Goal: Check status: Check status

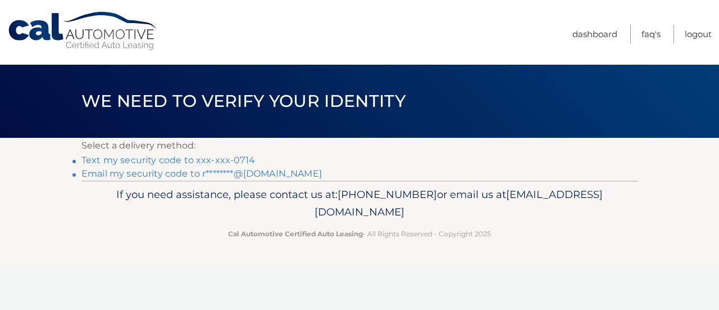
click at [224, 161] on link "Text my security code to xxx-xxx-0714" at bounding box center [168, 160] width 174 height 11
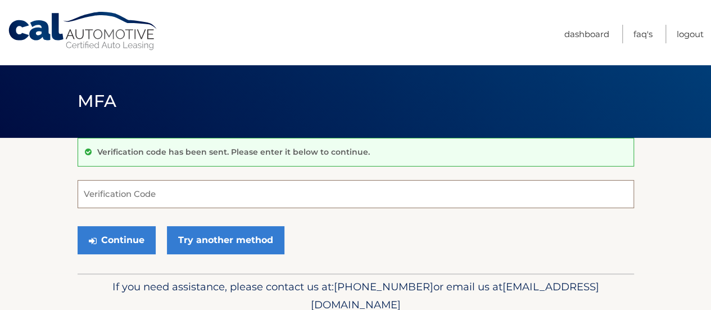
click at [216, 196] on input "Verification Code" at bounding box center [356, 194] width 556 height 28
type input "651208"
click at [78, 226] on button "Continue" at bounding box center [117, 240] width 78 height 28
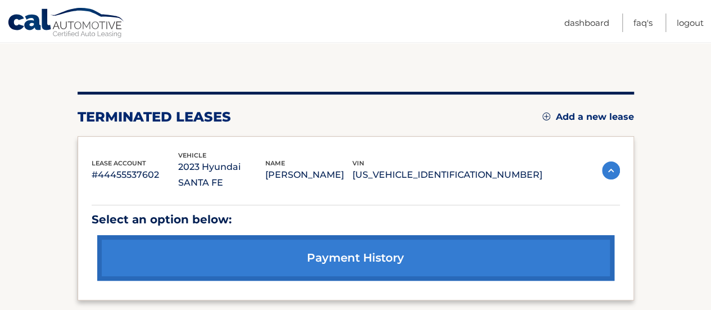
scroll to position [101, 0]
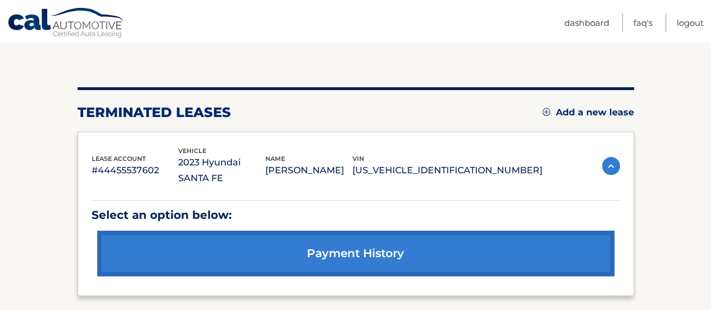
click at [151, 163] on p "#44455537602" at bounding box center [135, 170] width 87 height 16
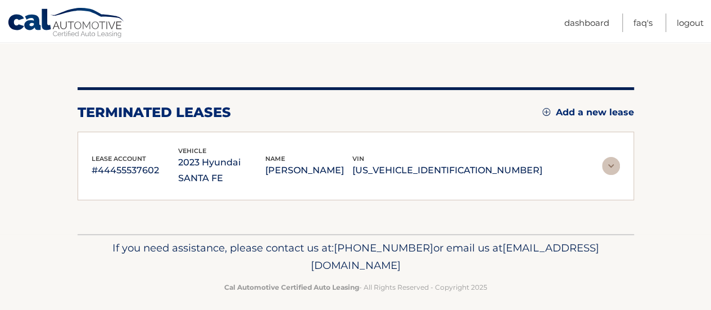
scroll to position [94, 0]
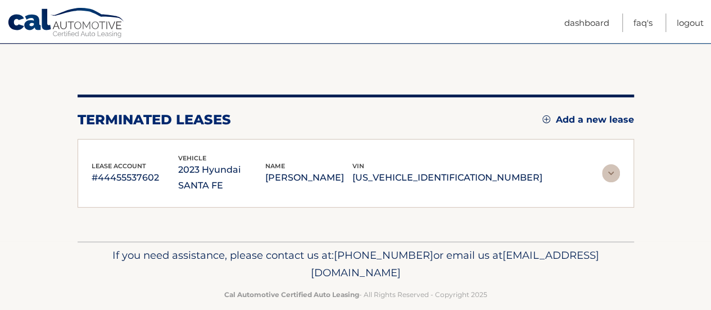
click at [612, 165] on img at bounding box center [611, 173] width 18 height 18
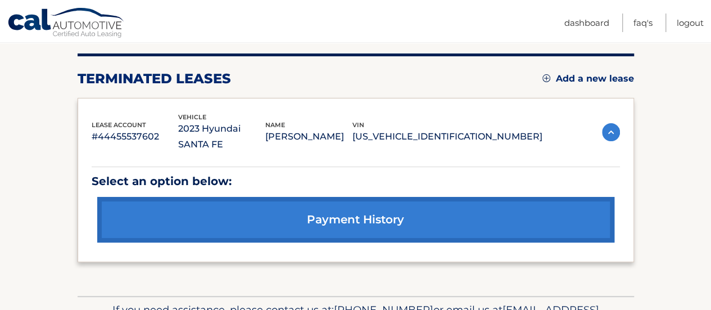
scroll to position [136, 0]
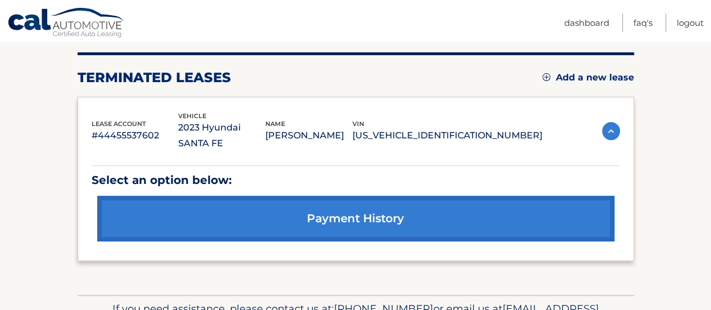
click at [547, 212] on link "payment history" at bounding box center [355, 219] width 517 height 46
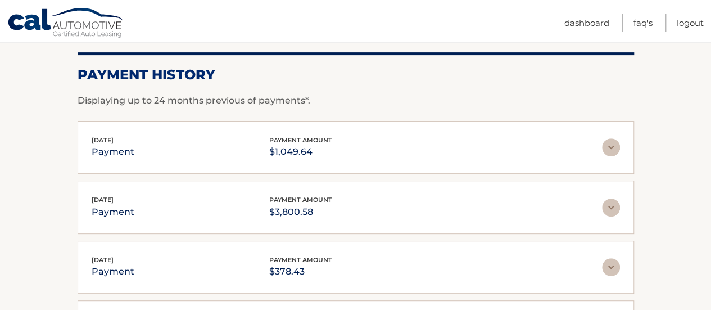
scroll to position [181, 0]
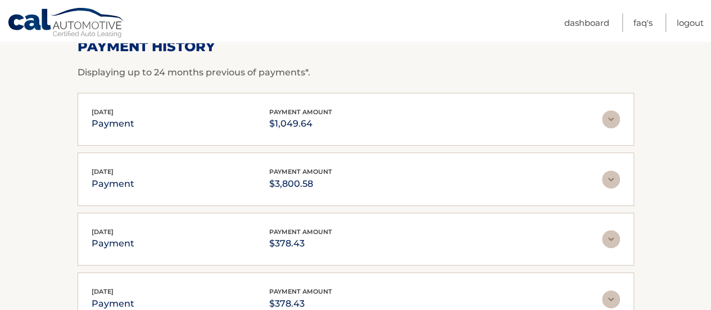
click at [609, 183] on img at bounding box center [611, 179] width 18 height 18
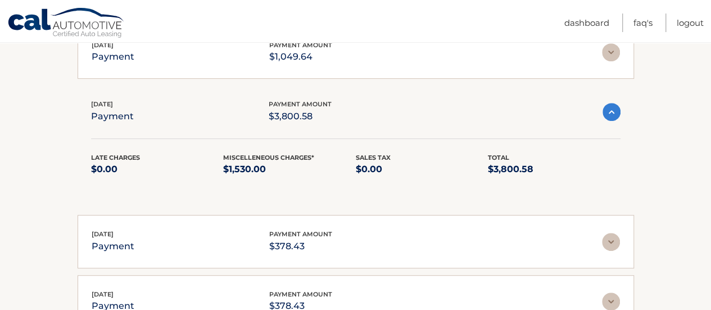
scroll to position [249, 0]
click at [610, 56] on img at bounding box center [611, 52] width 18 height 18
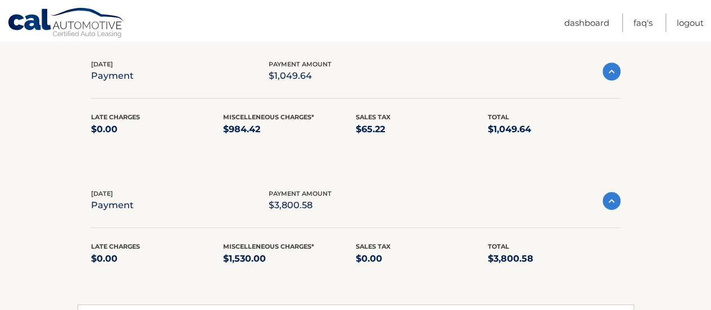
scroll to position [229, 0]
click at [601, 197] on div "Jul 30, 2025 payment payment amount $3,800.58" at bounding box center [346, 200] width 511 height 25
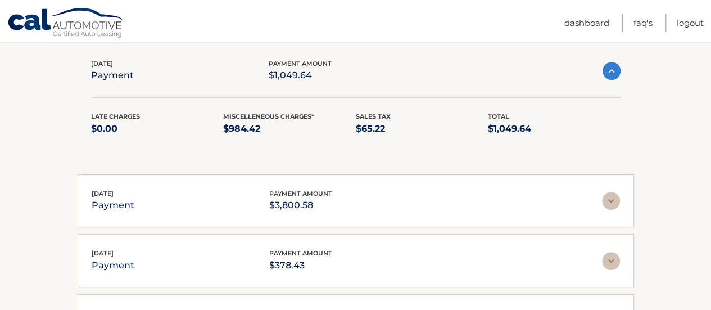
click at [615, 76] on img at bounding box center [611, 71] width 18 height 18
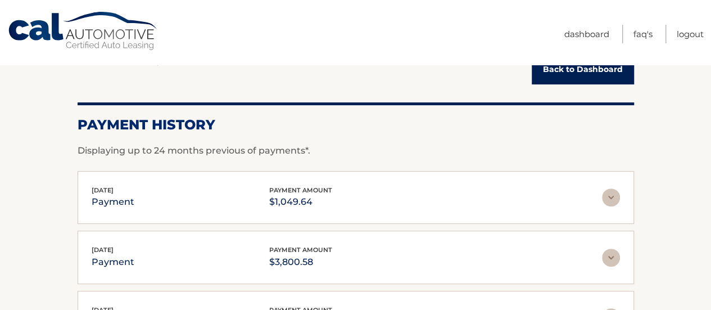
scroll to position [0, 0]
